Goal: Task Accomplishment & Management: Manage account settings

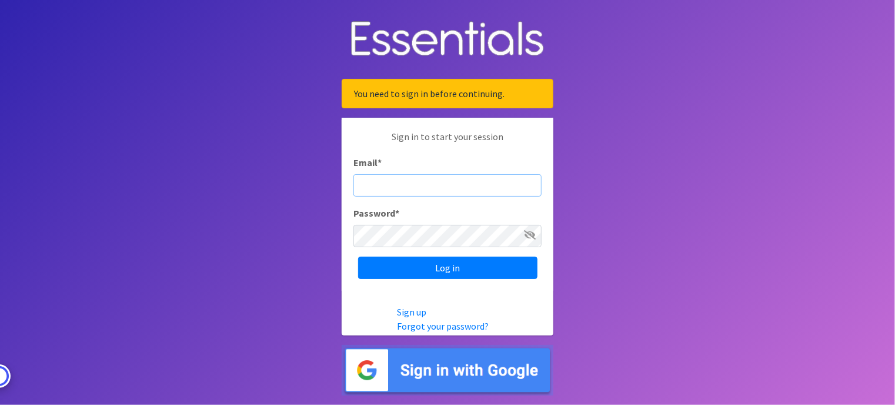
type input "info@giftsfromliam.org"
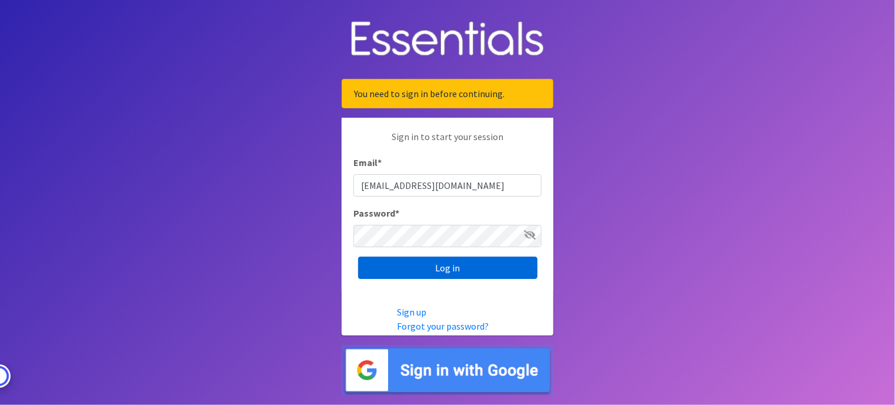
click at [456, 272] on input "Log in" at bounding box center [447, 267] width 179 height 22
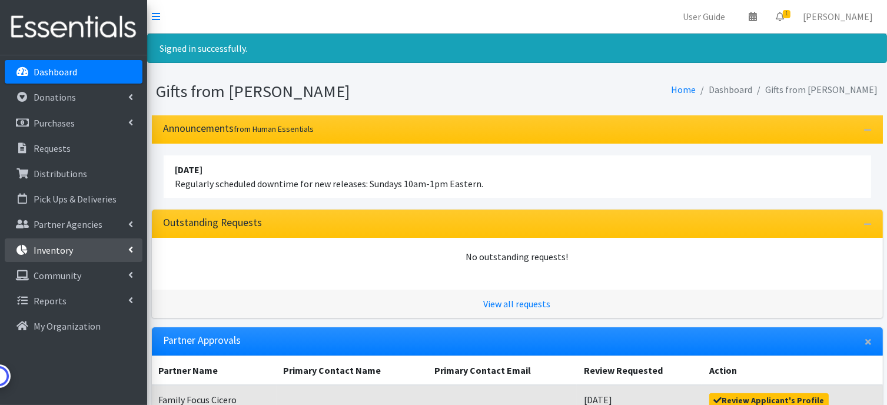
click at [54, 253] on p "Inventory" at bounding box center [53, 250] width 39 height 12
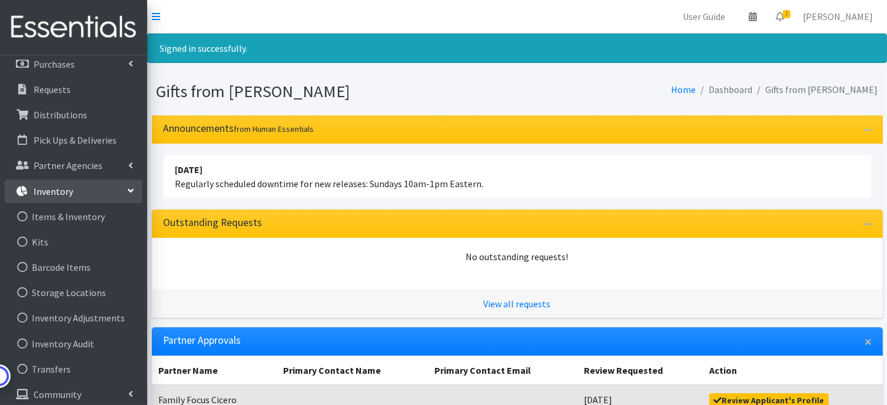
scroll to position [91, 0]
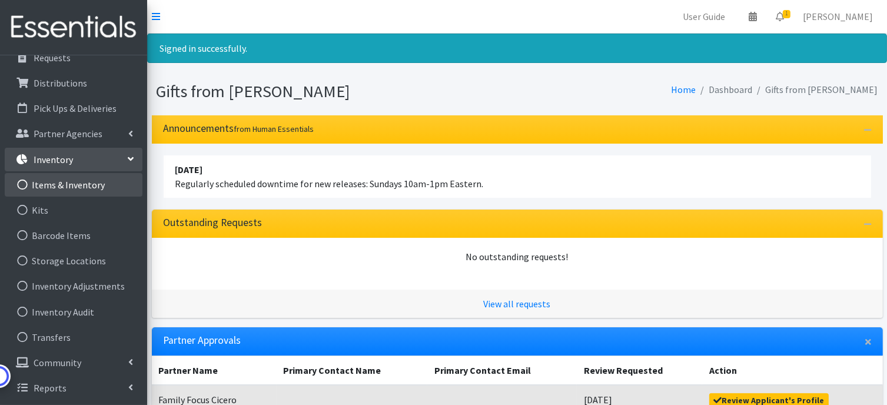
click at [66, 184] on link "Items & Inventory" at bounding box center [74, 185] width 138 height 24
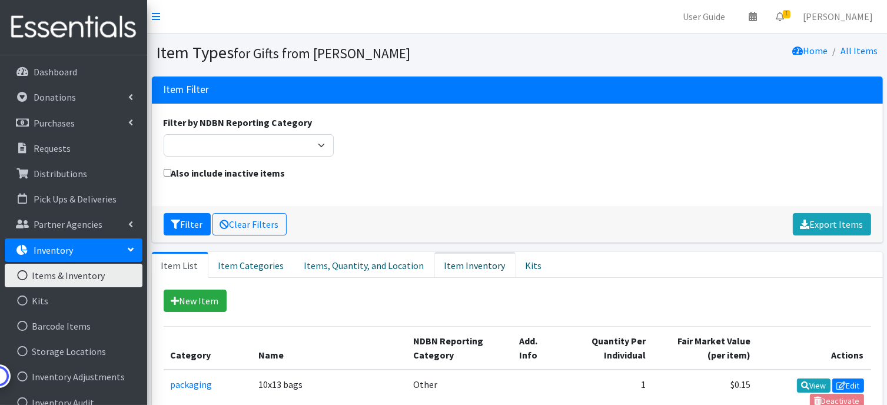
click at [457, 261] on link "Item Inventory" at bounding box center [474, 265] width 81 height 26
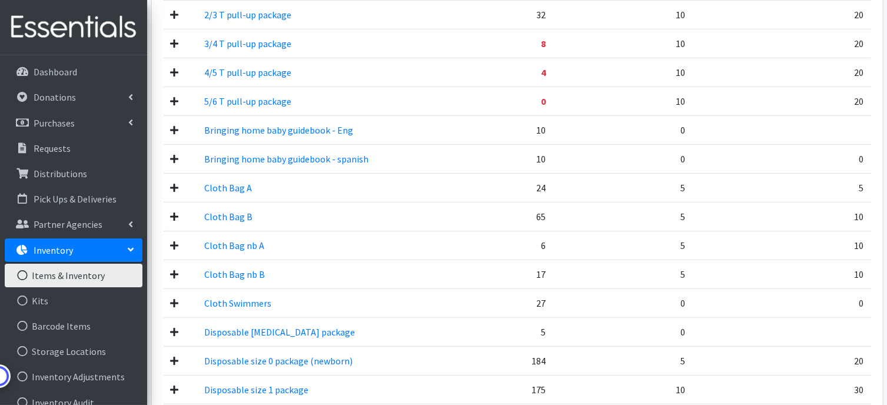
scroll to position [529, 0]
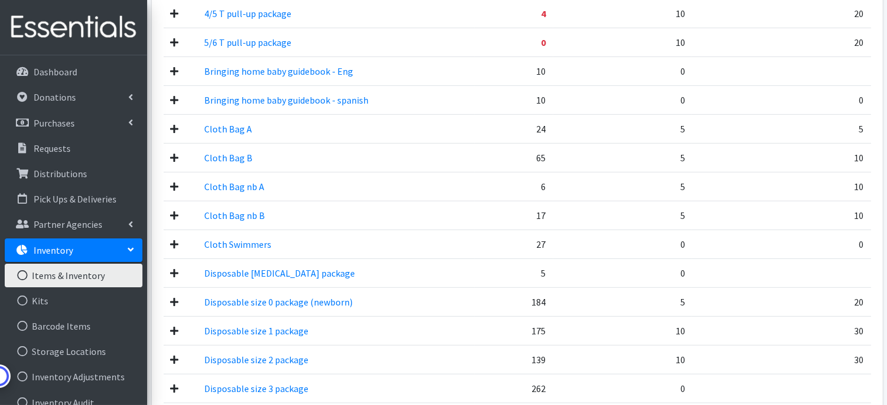
click at [174, 242] on icon at bounding box center [175, 243] width 8 height 9
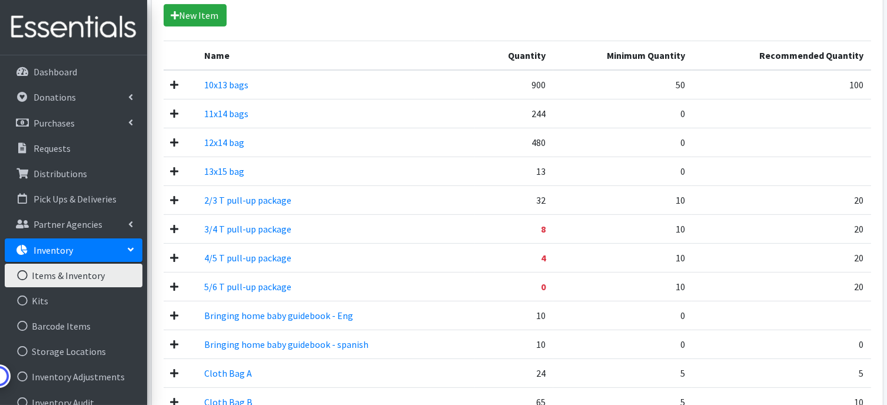
scroll to position [176, 0]
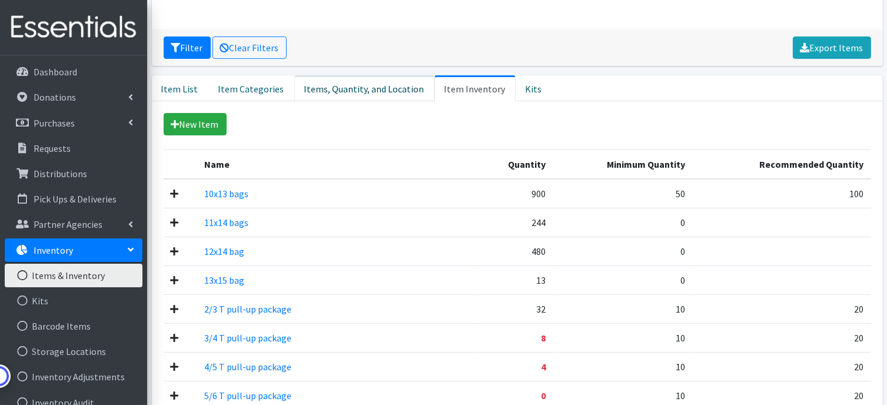
click at [308, 84] on link "Items, Quantity, and Location" at bounding box center [364, 88] width 140 height 26
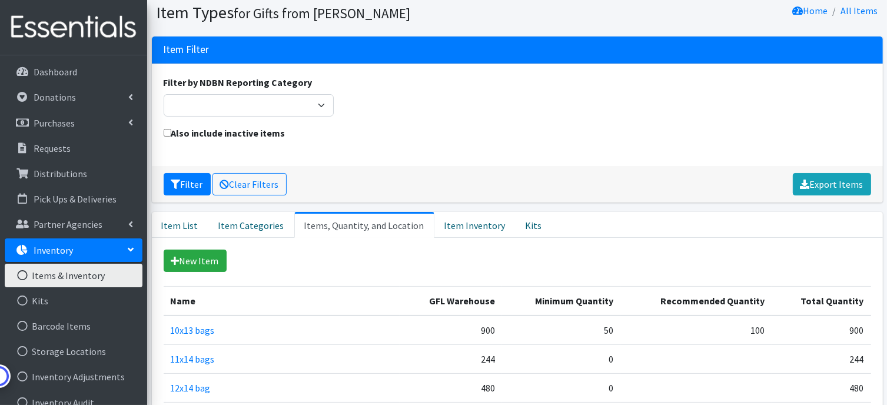
scroll to position [0, 0]
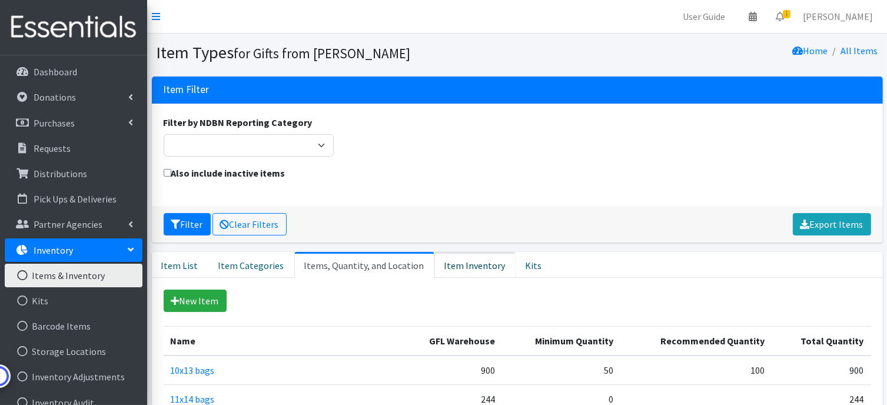
click at [448, 271] on link "Item Inventory" at bounding box center [474, 265] width 81 height 26
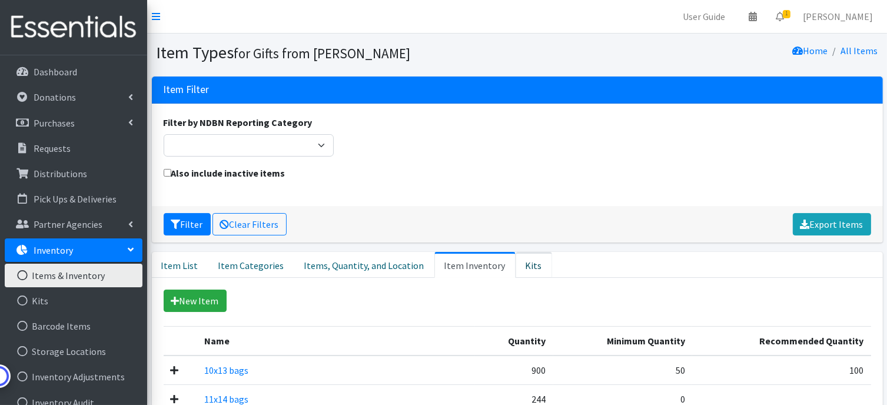
click at [518, 268] on link "Kits" at bounding box center [533, 265] width 36 height 26
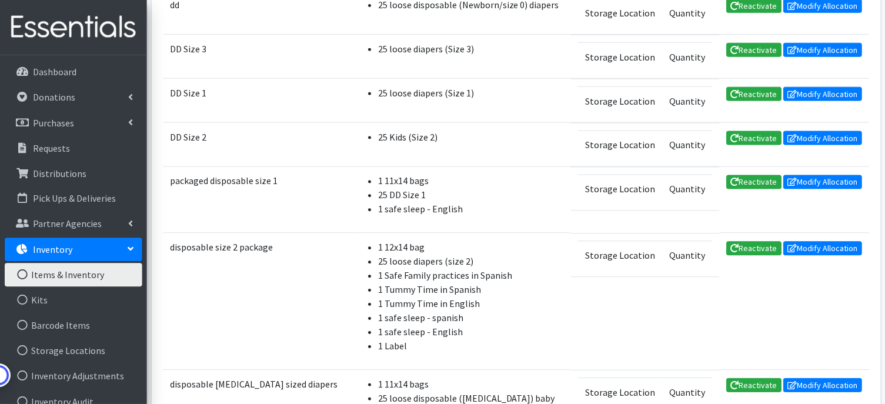
scroll to position [412, 0]
